Goal: Transaction & Acquisition: Purchase product/service

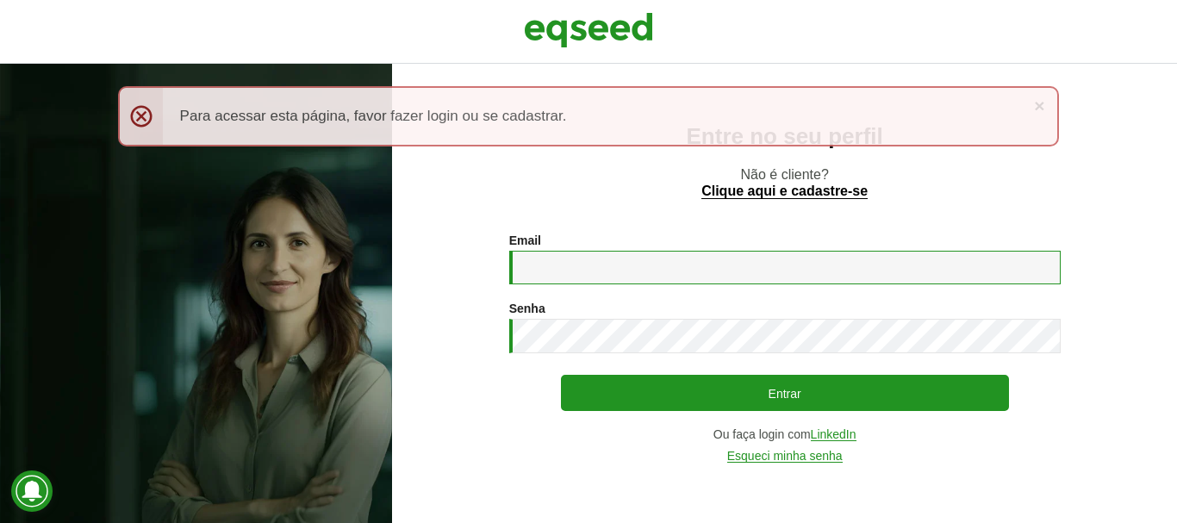
click at [548, 260] on input "Email *" at bounding box center [784, 268] width 551 height 34
type input "**********"
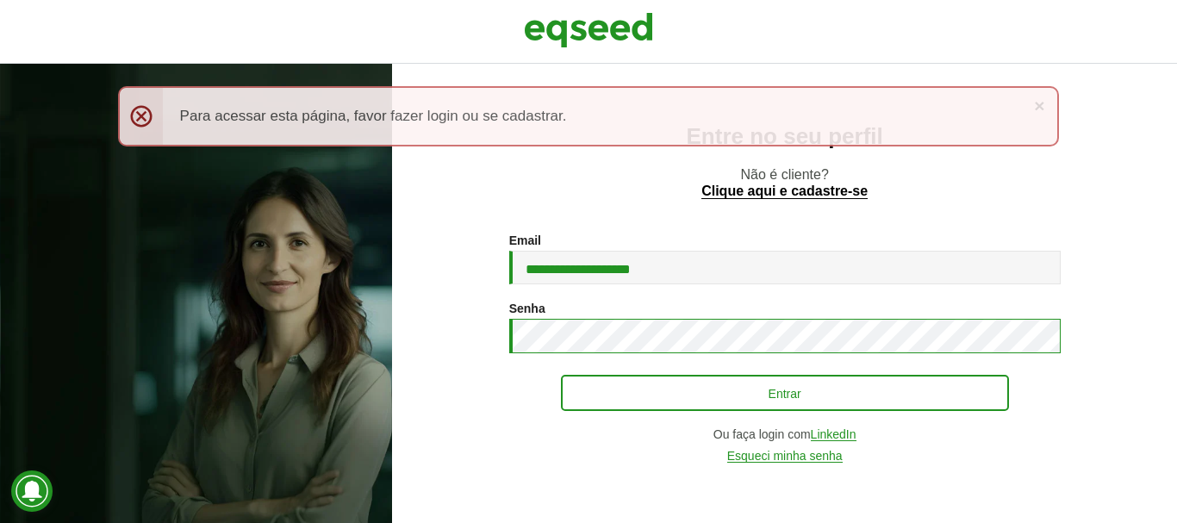
click at [561, 375] on button "Entrar" at bounding box center [785, 393] width 448 height 36
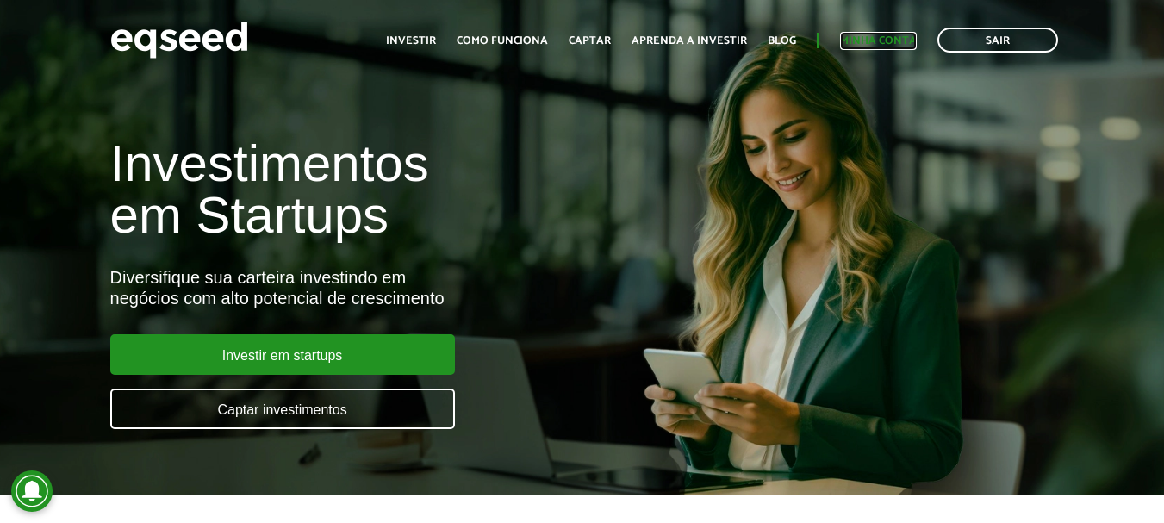
click at [887, 39] on link "Minha conta" at bounding box center [878, 40] width 77 height 11
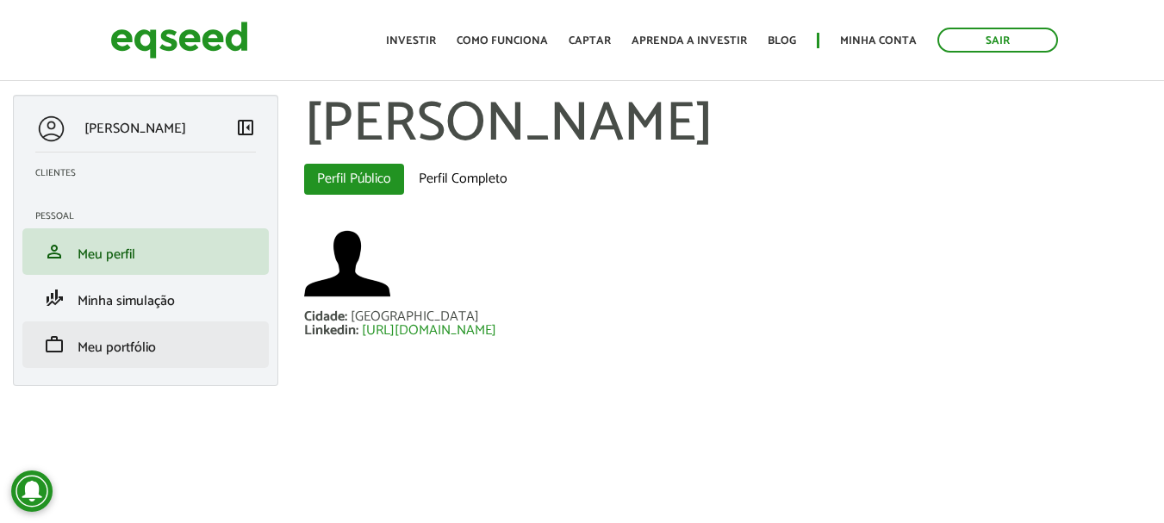
click at [106, 365] on li "work Meu portfólio" at bounding box center [145, 344] width 246 height 47
click at [106, 345] on span "Meu portfólio" at bounding box center [117, 347] width 78 height 23
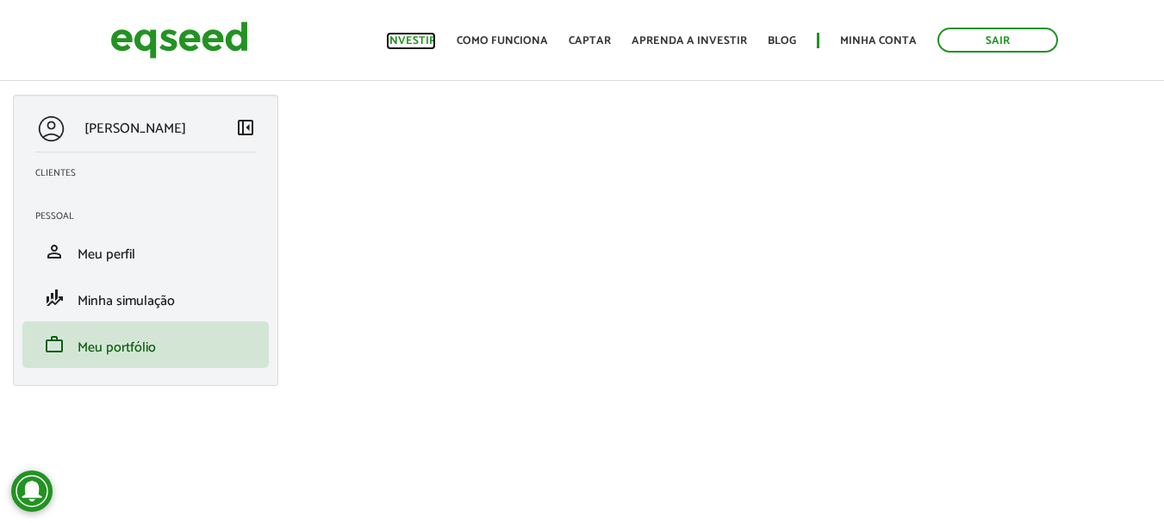
click at [417, 37] on link "Investir" at bounding box center [411, 40] width 50 height 11
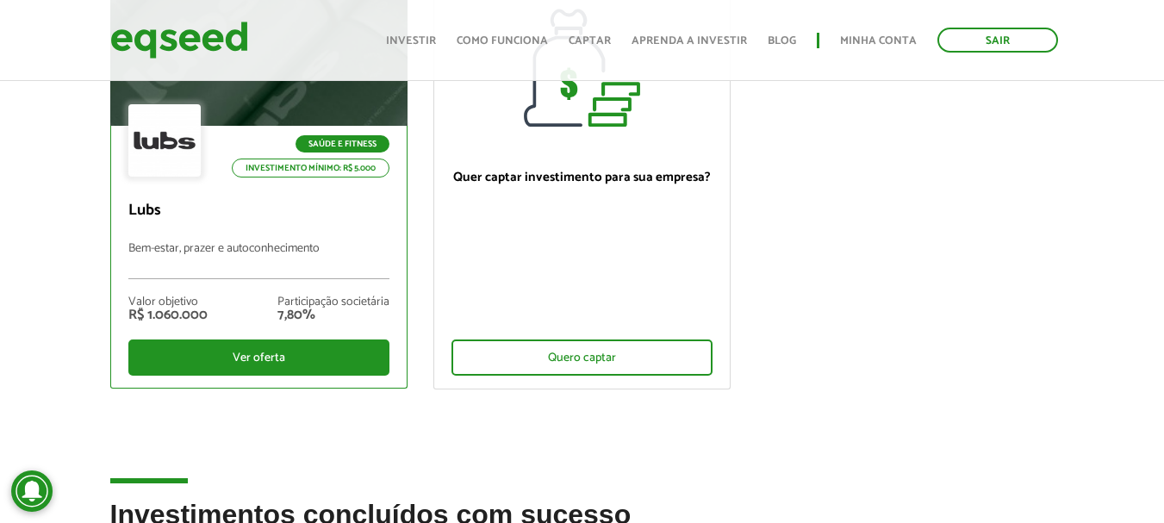
scroll to position [259, 0]
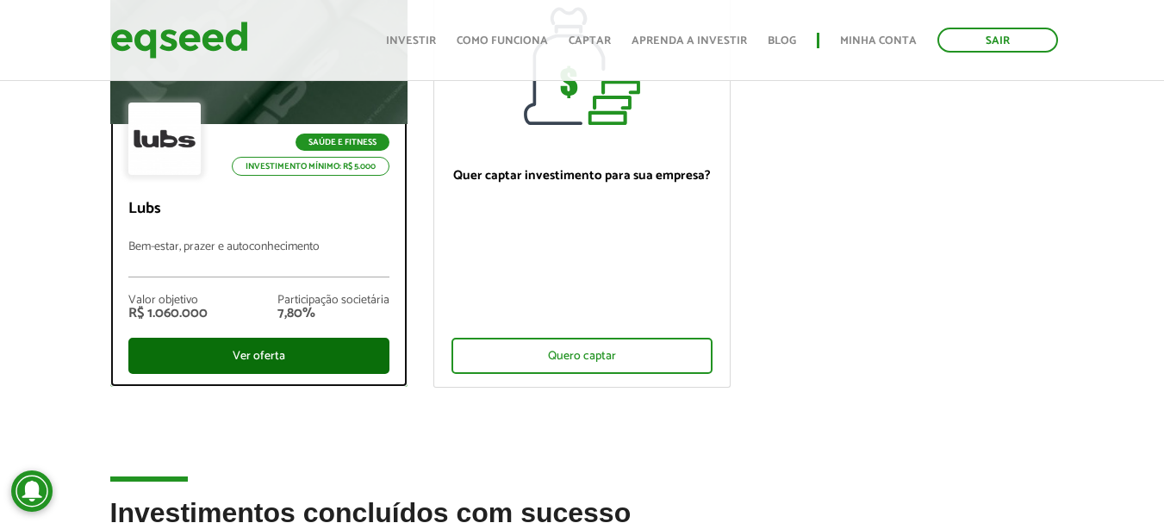
click at [257, 357] on div "Ver oferta" at bounding box center [258, 356] width 261 height 36
